Goal: Task Accomplishment & Management: Use online tool/utility

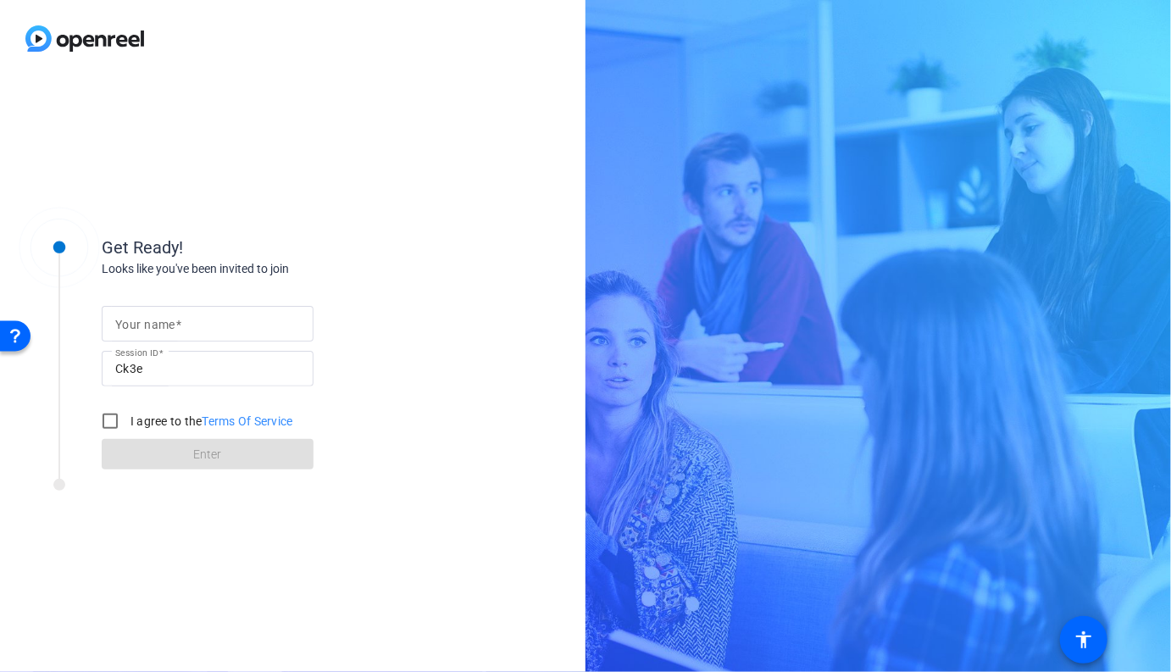
click at [247, 329] on input "Your name" at bounding box center [207, 323] width 185 height 20
type input "[PERSON_NAME]"
drag, startPoint x: 131, startPoint y: 419, endPoint x: 147, endPoint y: 426, distance: 17.8
click at [133, 419] on label "I agree to the Terms Of Service" at bounding box center [210, 421] width 166 height 17
click at [172, 438] on form "Your name [PERSON_NAME] Session ID Ck3e I agree to the Terms Of Service Enter" at bounding box center [208, 383] width 212 height 173
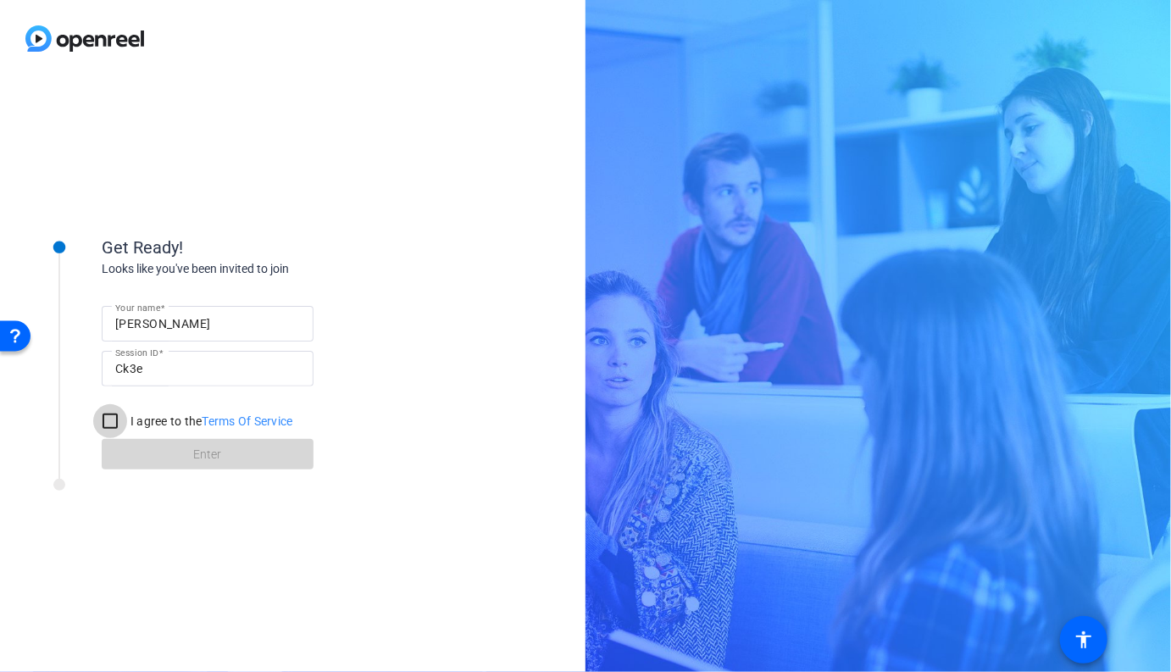
drag, startPoint x: 113, startPoint y: 417, endPoint x: 154, endPoint y: 439, distance: 47.0
click at [113, 417] on input "I agree to the Terms Of Service" at bounding box center [110, 421] width 34 height 34
checkbox input "true"
click at [197, 460] on span "Enter" at bounding box center [208, 455] width 28 height 18
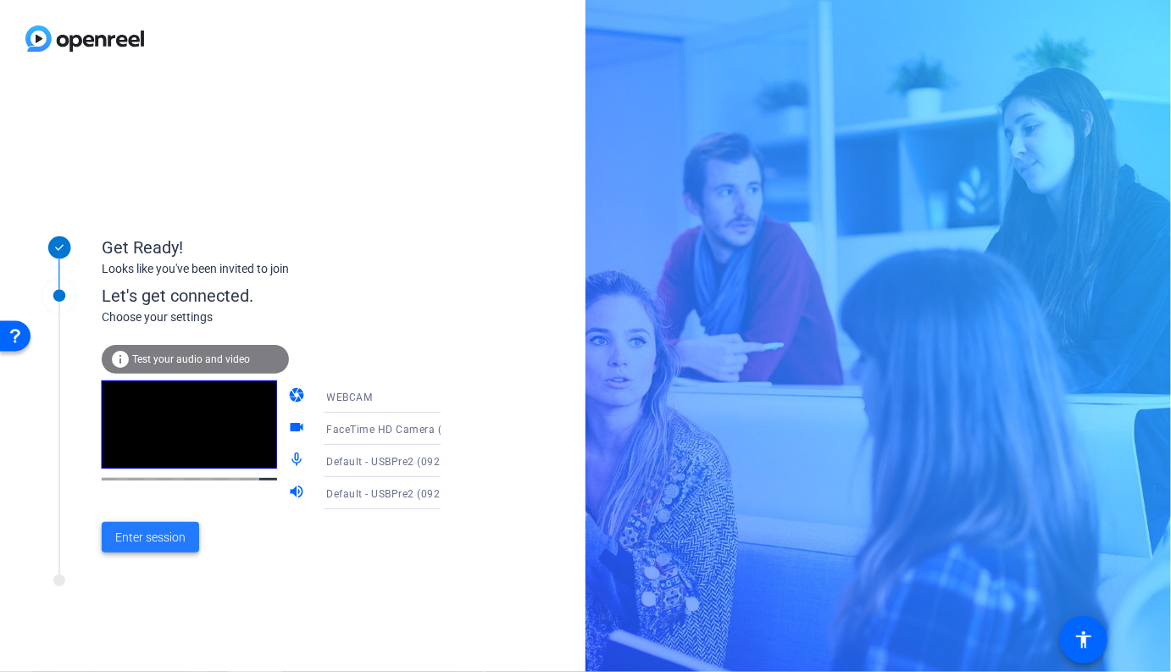
click at [161, 534] on span "Enter session" at bounding box center [150, 538] width 70 height 18
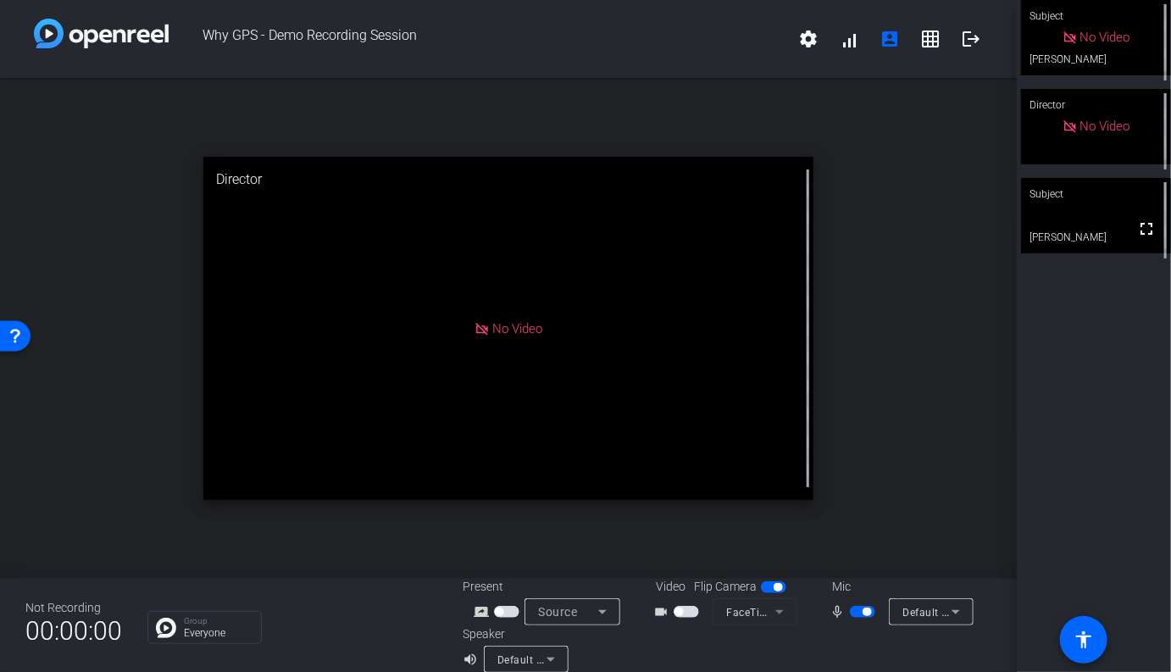
click at [689, 613] on span "button" at bounding box center [686, 612] width 25 height 12
click at [1096, 227] on video at bounding box center [1096, 215] width 150 height 75
